Goal: Book appointment/travel/reservation

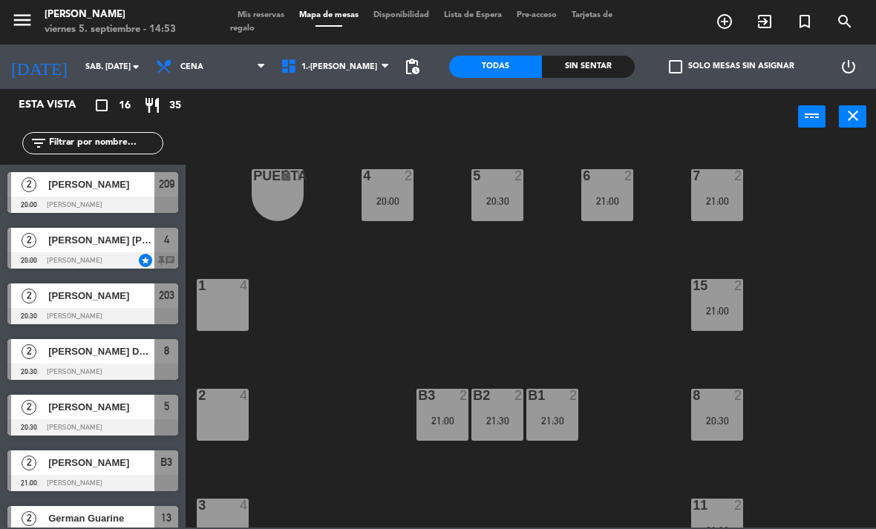
click at [122, 249] on div "2 [PERSON_NAME] [PERSON_NAME] [PERSON_NAME] 20:00 NICKY star 4 chat" at bounding box center [93, 248] width 186 height 56
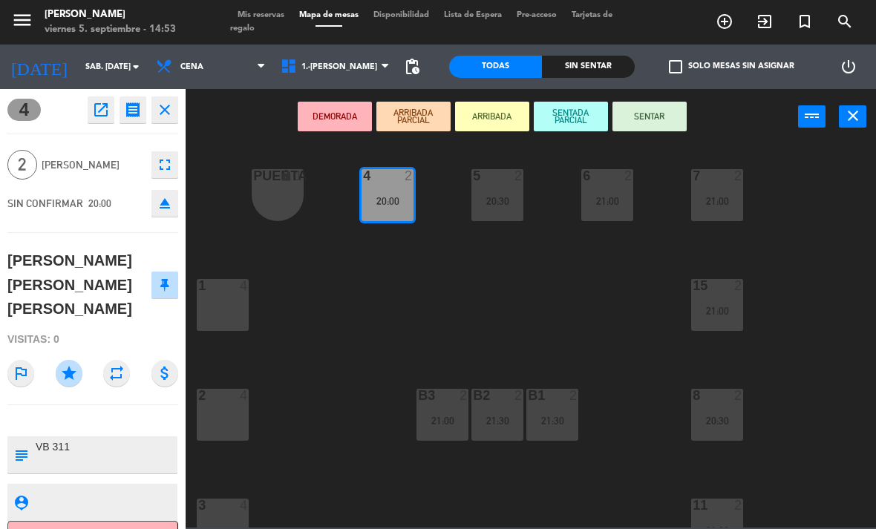
click at [302, 313] on div "4 2 20:00 5 2 20:30 6 2 21:00 7 2 21:00 PUERTA lock 1 1 4 15 2 21:00 2 4 8 2 20…" at bounding box center [536, 335] width 682 height 385
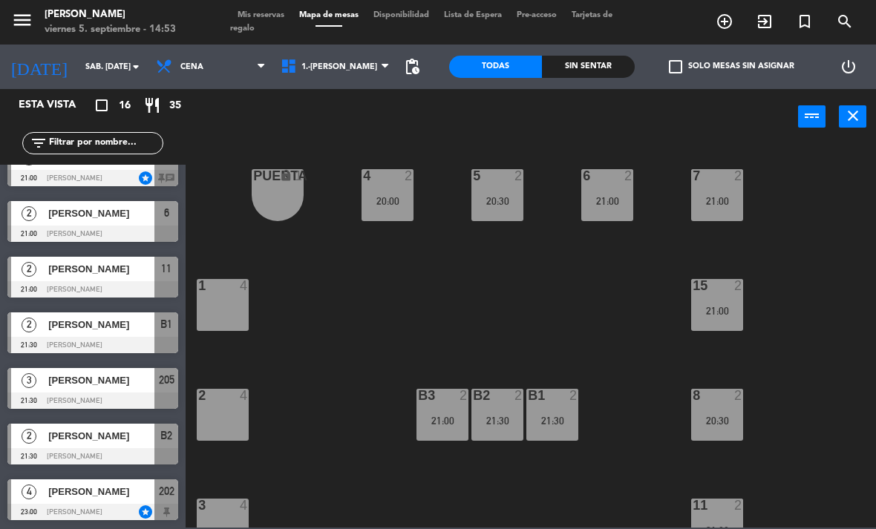
scroll to position [528, 0]
click at [810, 19] on icon "turned_in_not" at bounding box center [805, 22] width 18 height 18
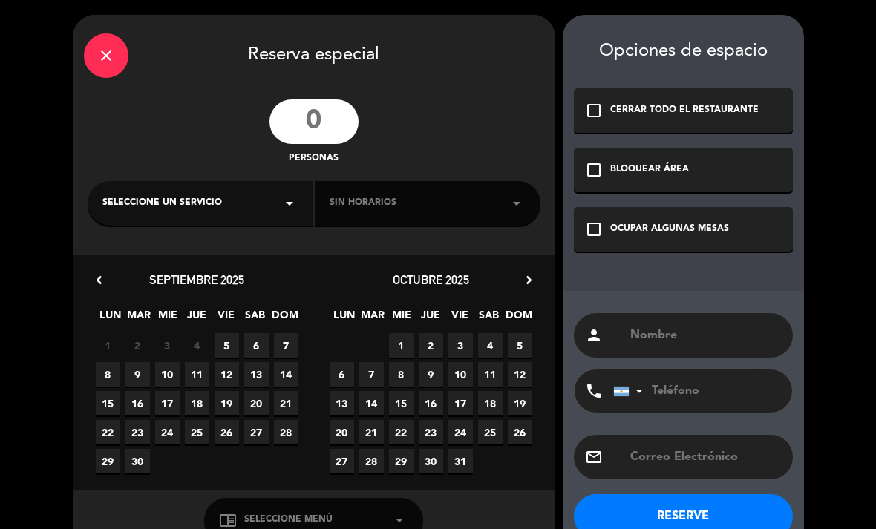
click at [332, 120] on input "number" at bounding box center [313, 121] width 89 height 45
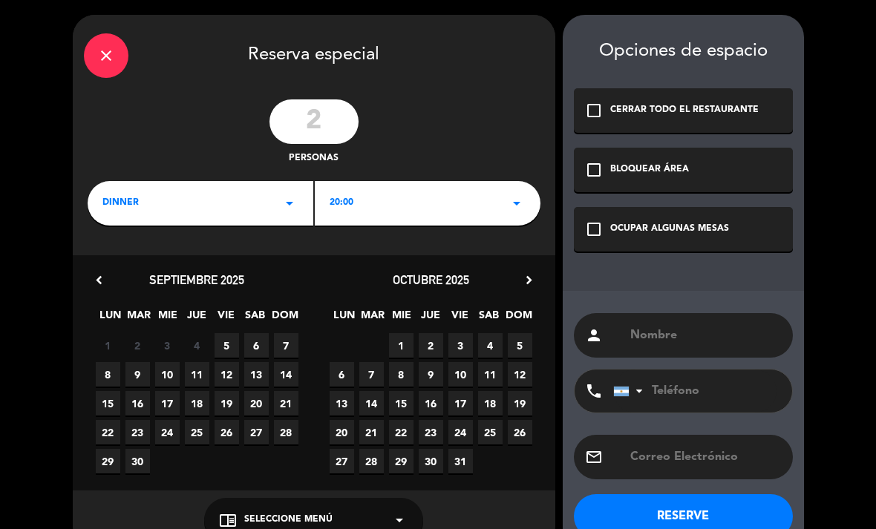
type input "2"
click at [257, 349] on span "6" at bounding box center [256, 345] width 24 height 24
click at [463, 200] on div "20:00 arrow_drop_down" at bounding box center [428, 203] width 226 height 45
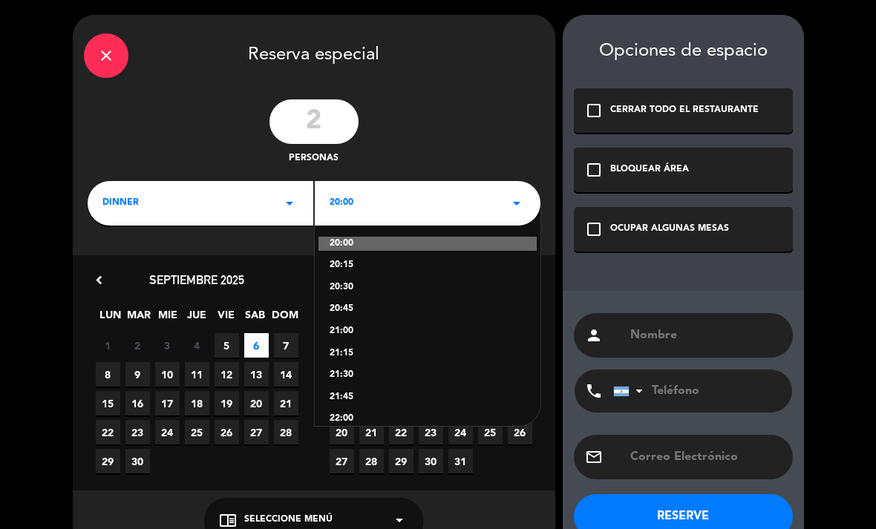
click at [396, 327] on div "21:00" at bounding box center [428, 331] width 196 height 15
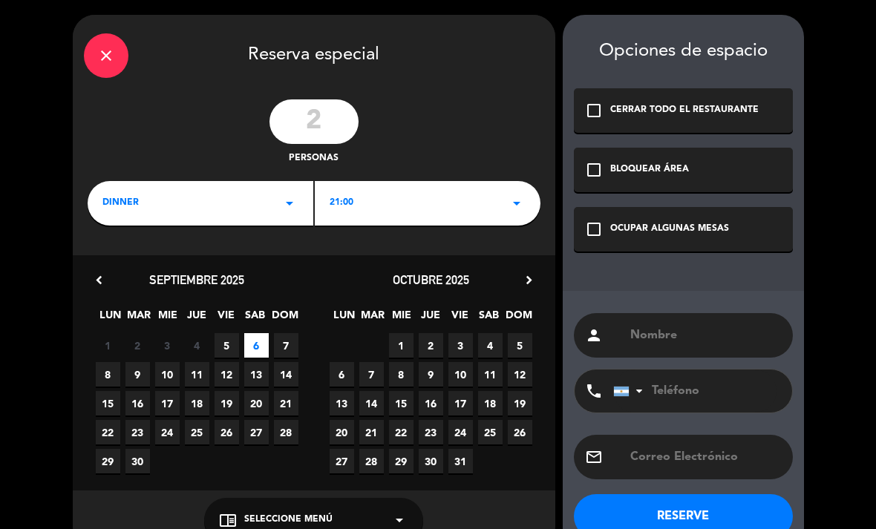
click at [733, 229] on div "check_box_outline_blank OCUPAR ALGUNAS MESAS" at bounding box center [683, 229] width 219 height 45
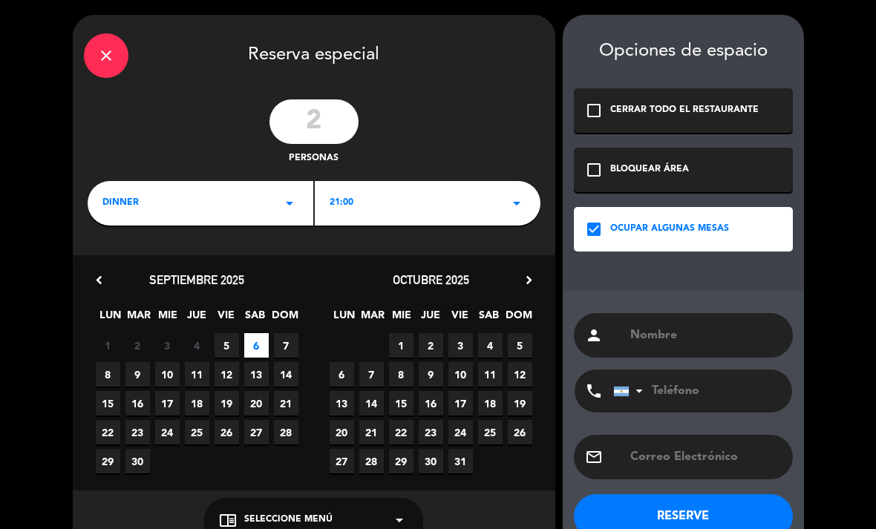
click at [688, 338] on input "text" at bounding box center [705, 335] width 153 height 21
type input "LIA"
click at [691, 500] on button "RESERVE" at bounding box center [683, 516] width 219 height 45
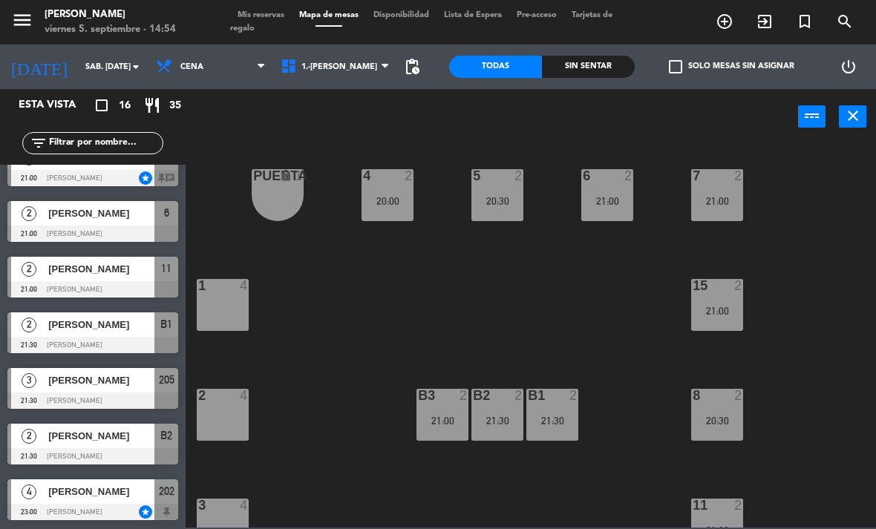
click at [272, 16] on span "Mis reservas" at bounding box center [261, 15] width 62 height 8
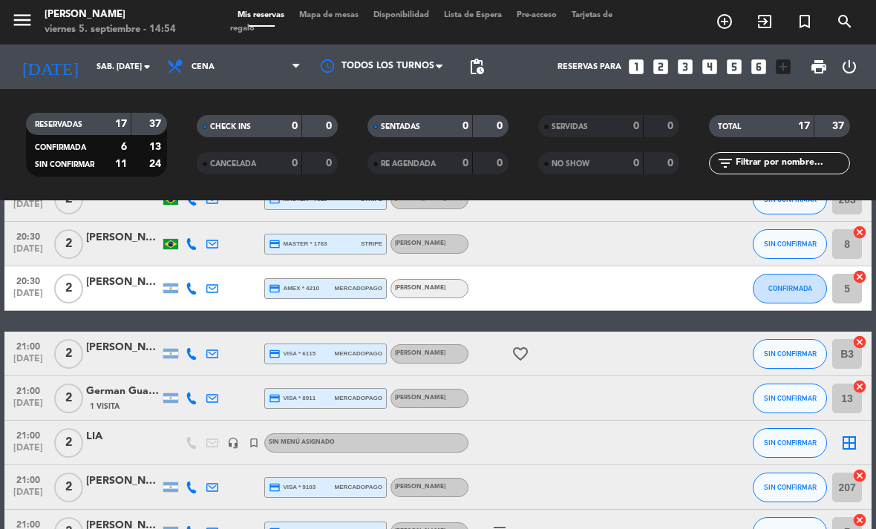
scroll to position [332, 0]
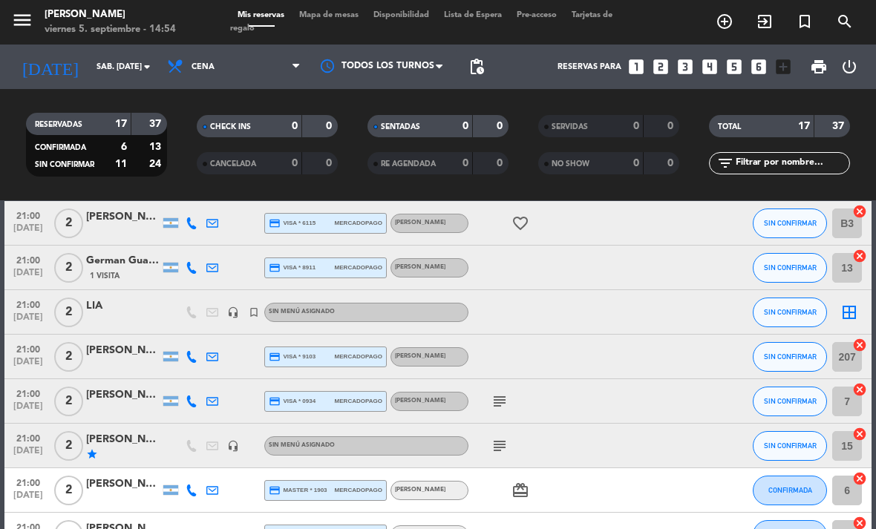
click at [852, 313] on icon "border_all" at bounding box center [849, 313] width 18 height 18
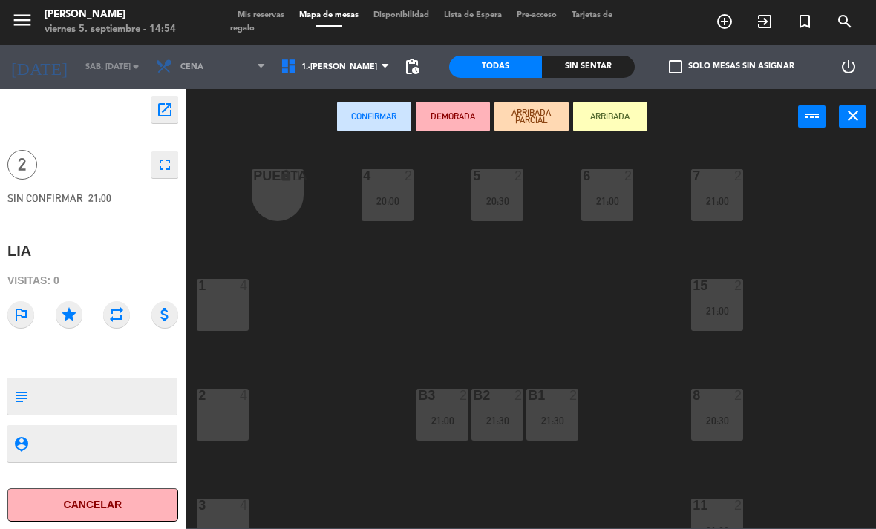
click at [153, 381] on textarea at bounding box center [105, 396] width 142 height 31
click at [82, 389] on textarea at bounding box center [105, 396] width 142 height 31
click at [76, 303] on icon "star" at bounding box center [69, 314] width 27 height 27
click at [60, 404] on textarea at bounding box center [105, 396] width 142 height 31
click at [64, 403] on textarea at bounding box center [105, 396] width 142 height 31
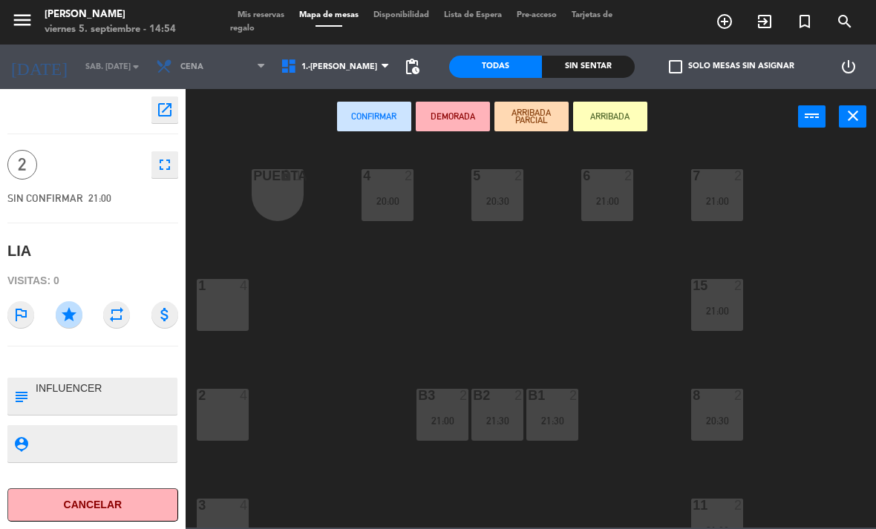
paste textarea "Cena para 2 personas: – Entrada para compartir – Un principal por persona – Un …"
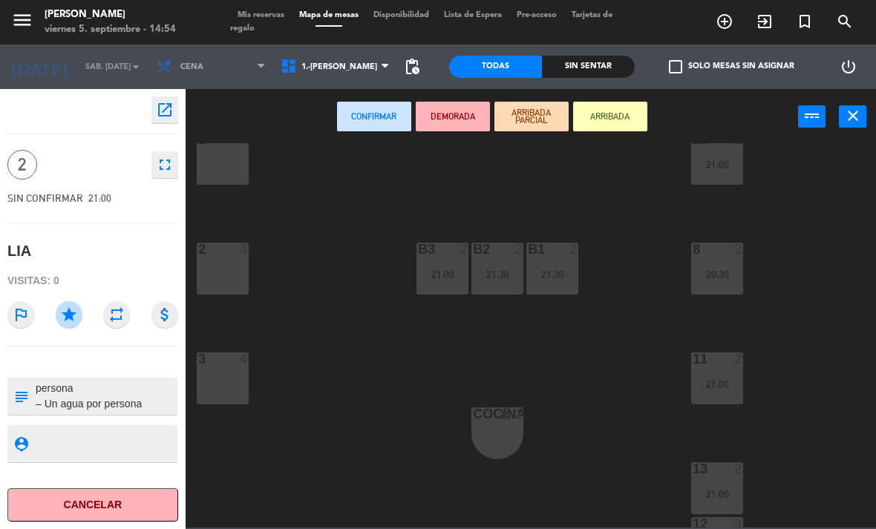
scroll to position [292, 0]
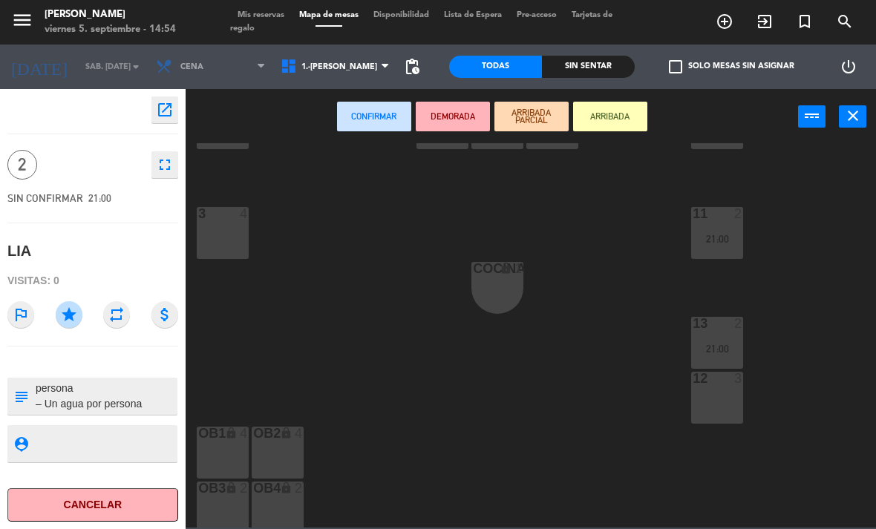
type textarea "INFLUENCER Cena para 2 personas: – Entrada para compartir – Un principal por pe…"
click at [722, 411] on div "12 3" at bounding box center [717, 398] width 52 height 52
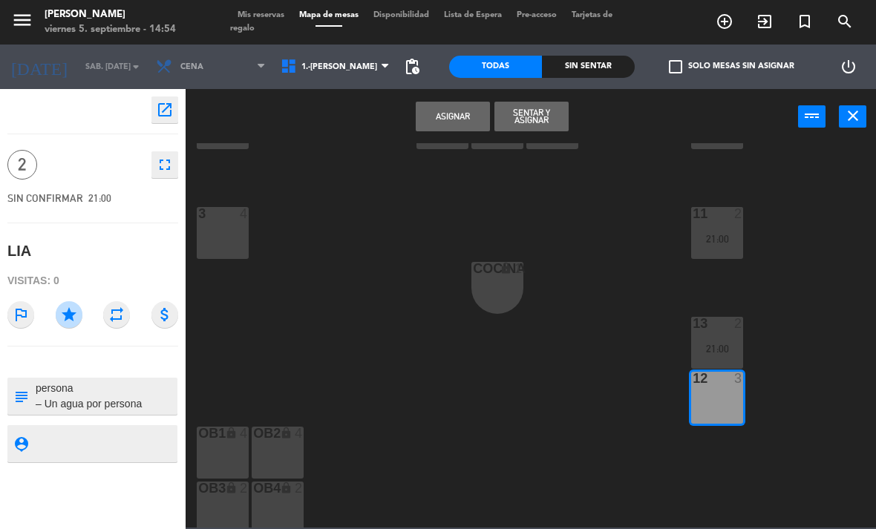
click at [463, 122] on button "Asignar" at bounding box center [453, 117] width 74 height 30
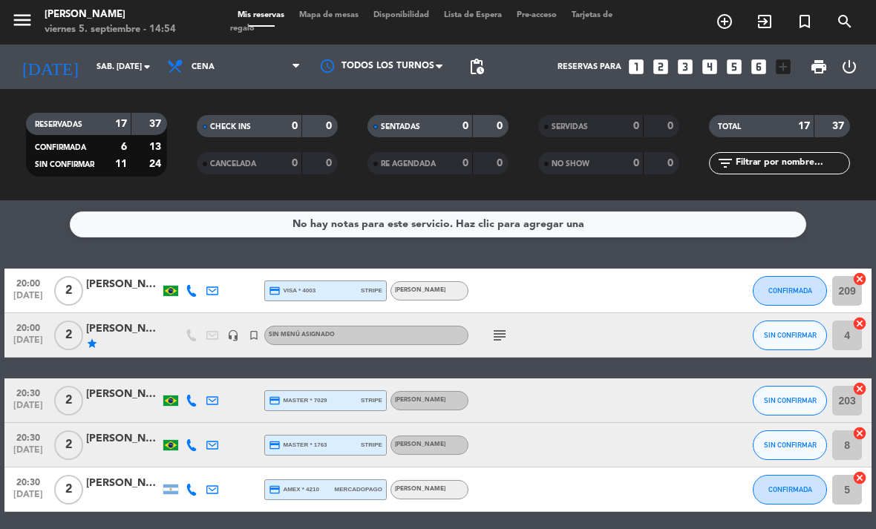
click at [327, 14] on span "Mapa de mesas" at bounding box center [329, 15] width 74 height 8
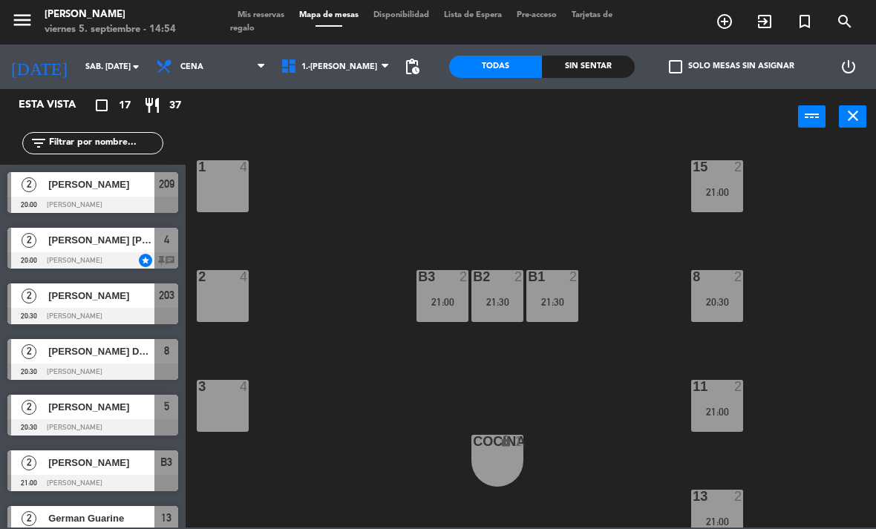
scroll to position [232, 0]
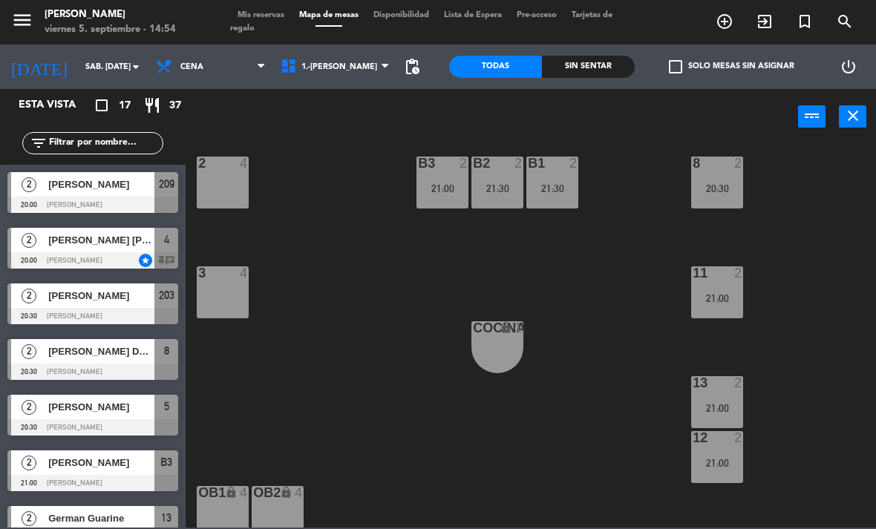
click at [718, 468] on div "21:00" at bounding box center [717, 463] width 52 height 10
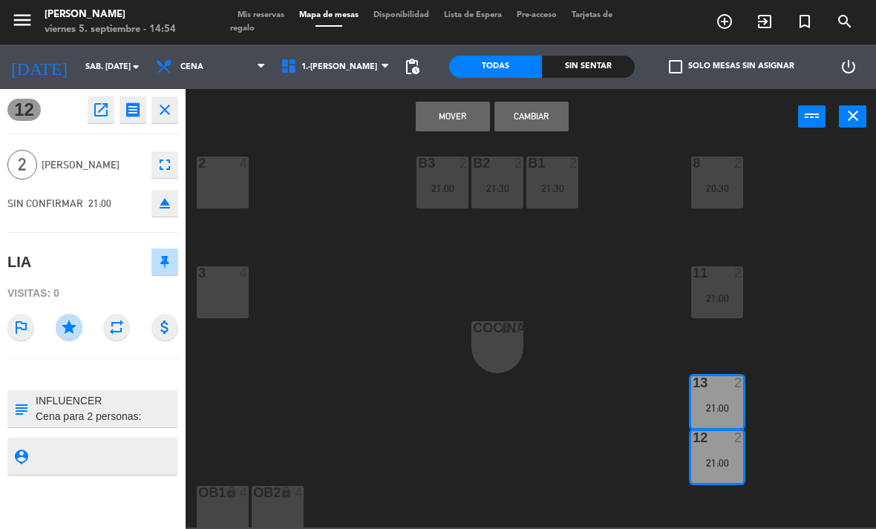
click at [651, 385] on div "4 2 20:00 5 2 20:30 6 2 21:00 7 2 21:00 PUERTA lock 1 1 4 15 2 21:00 2 4 8 2 20…" at bounding box center [536, 335] width 682 height 385
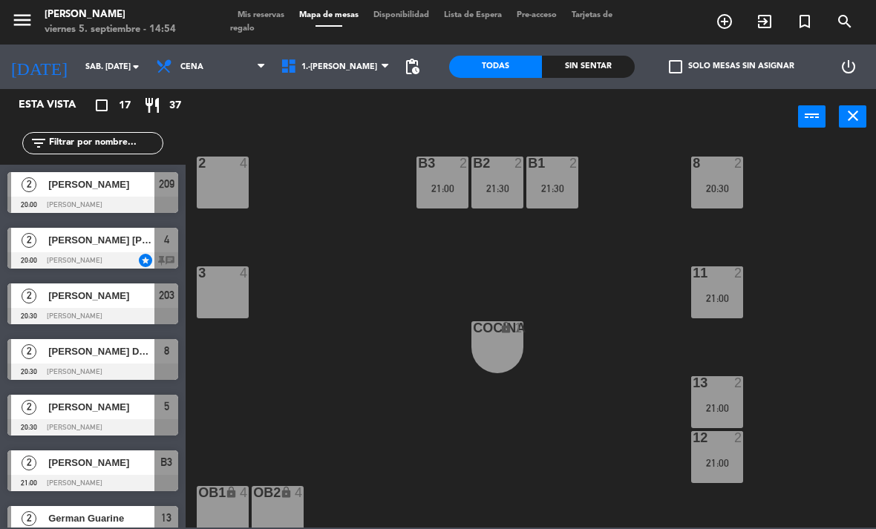
scroll to position [0, 0]
